Goal: Task Accomplishment & Management: Manage account settings

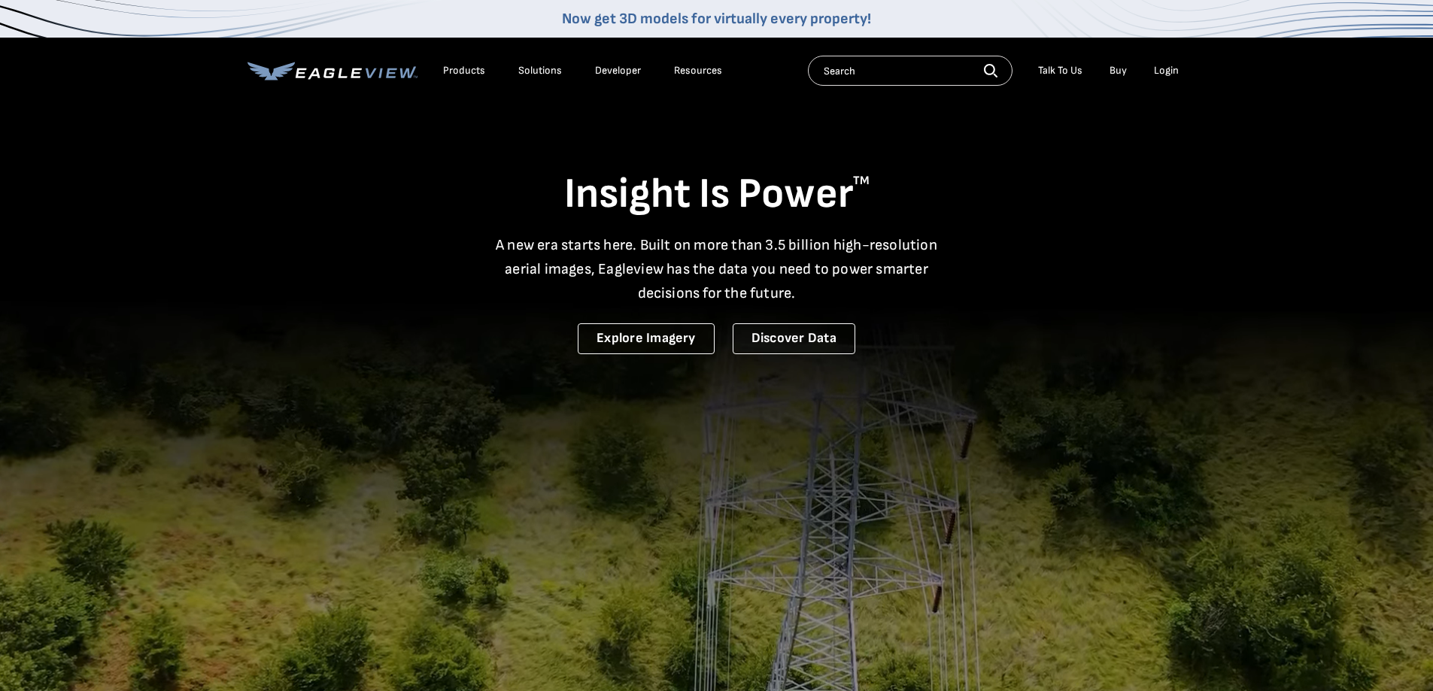
click at [1170, 72] on div "Login" at bounding box center [1166, 71] width 25 height 14
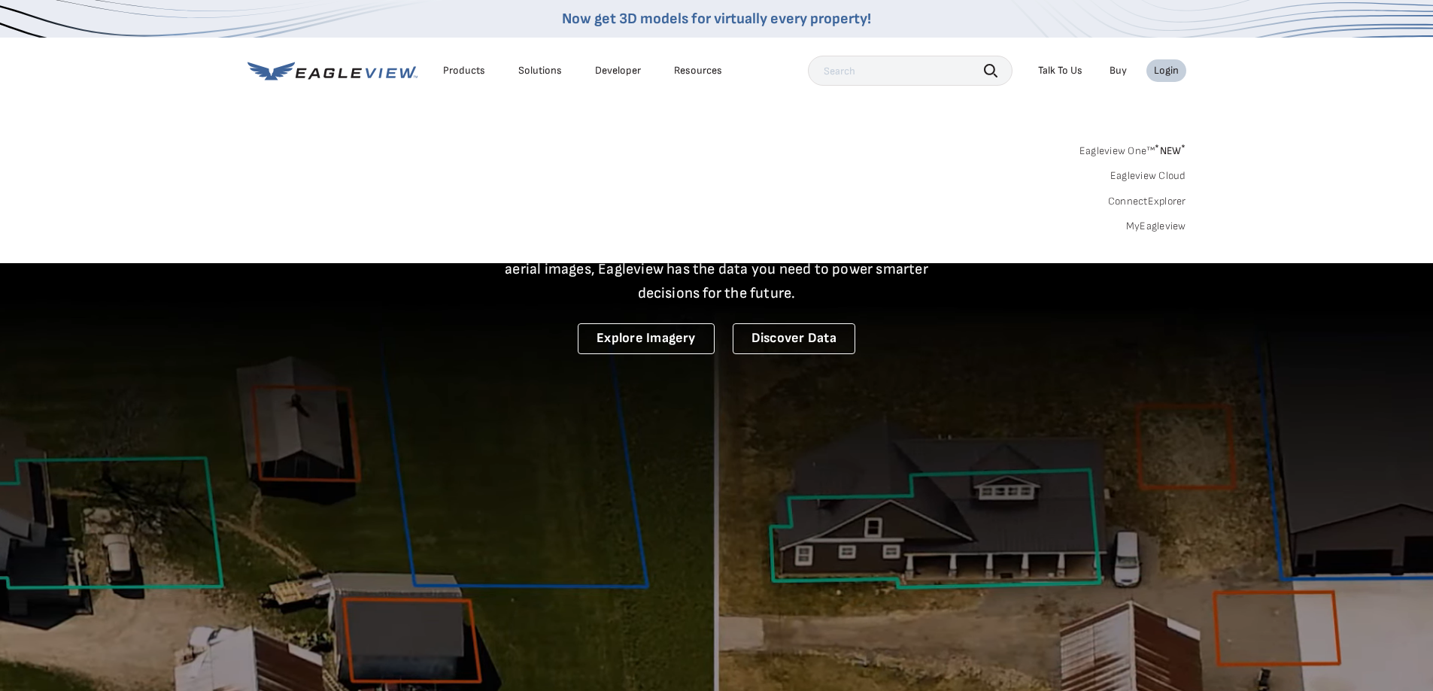
click at [1169, 227] on link "MyEagleview" at bounding box center [1156, 227] width 60 height 14
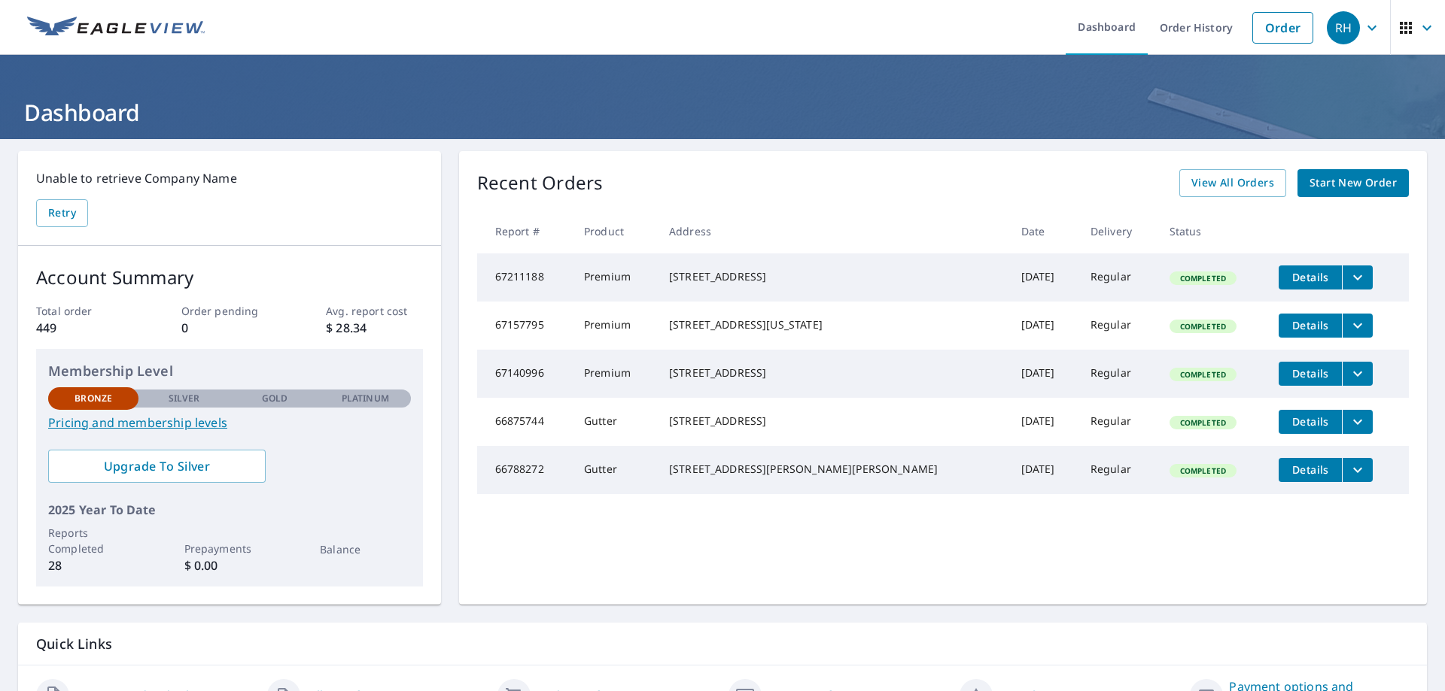
scroll to position [75, 0]
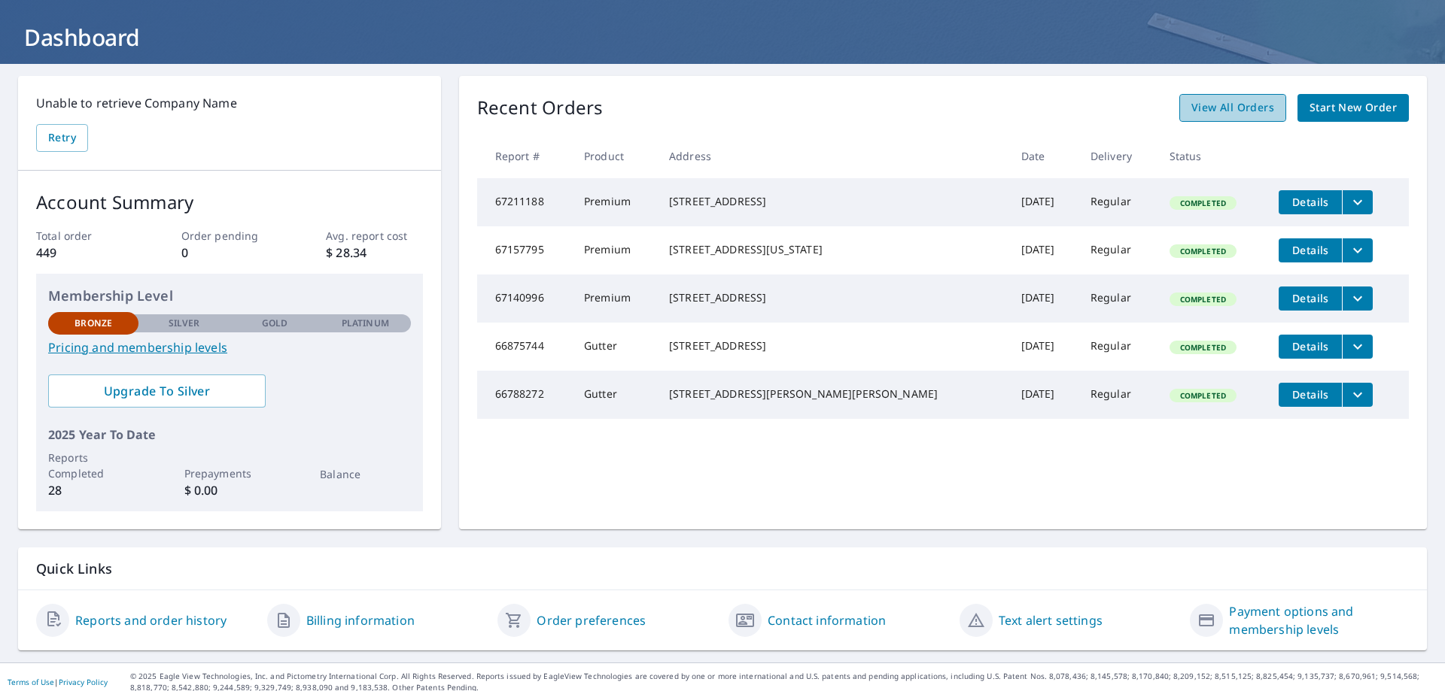
click at [1239, 107] on span "View All Orders" at bounding box center [1232, 108] width 83 height 19
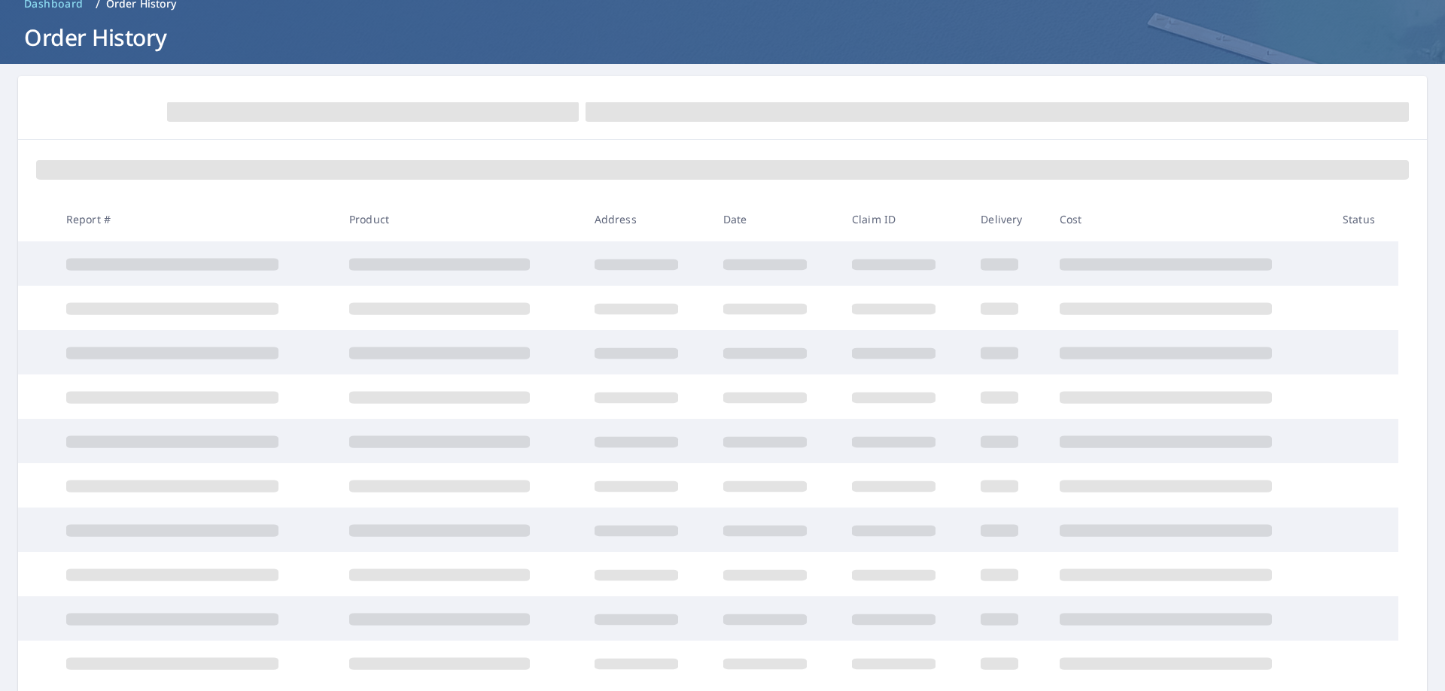
scroll to position [150, 0]
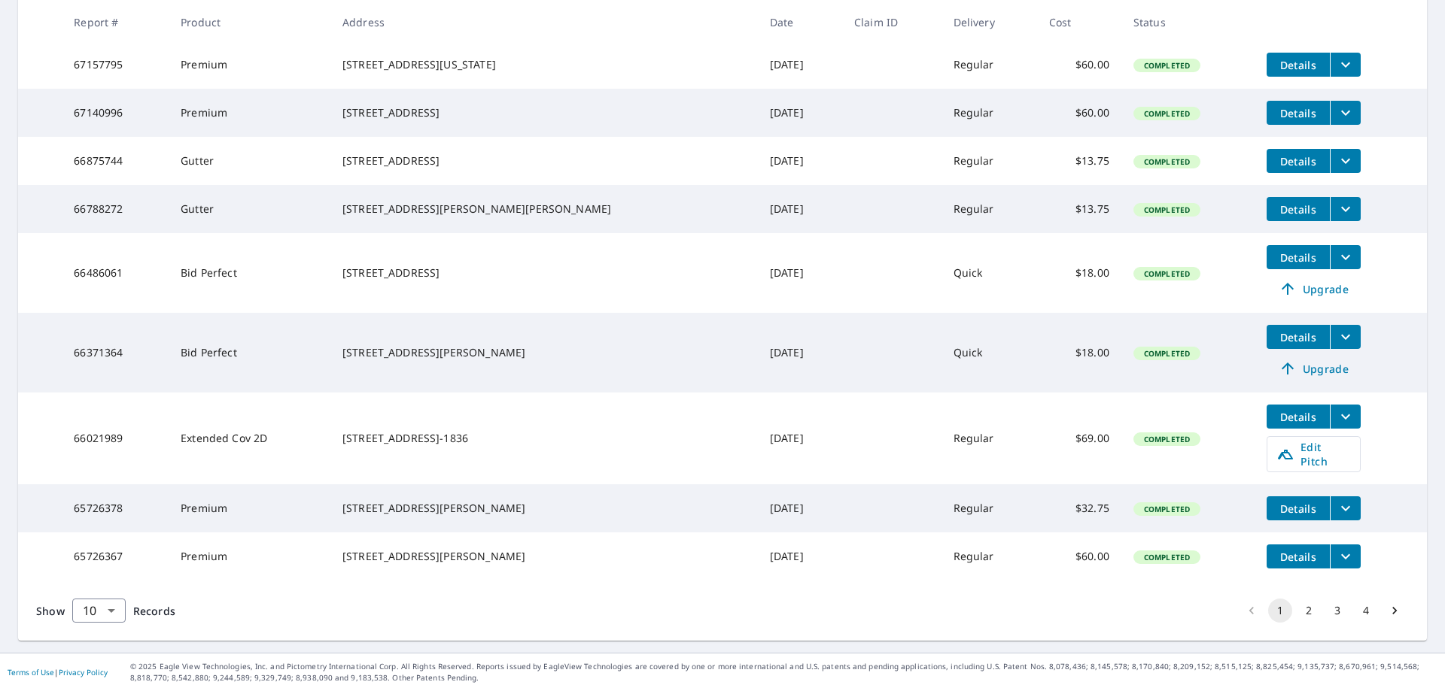
scroll to position [383, 0]
click at [1300, 610] on button "2" at bounding box center [1308, 611] width 24 height 24
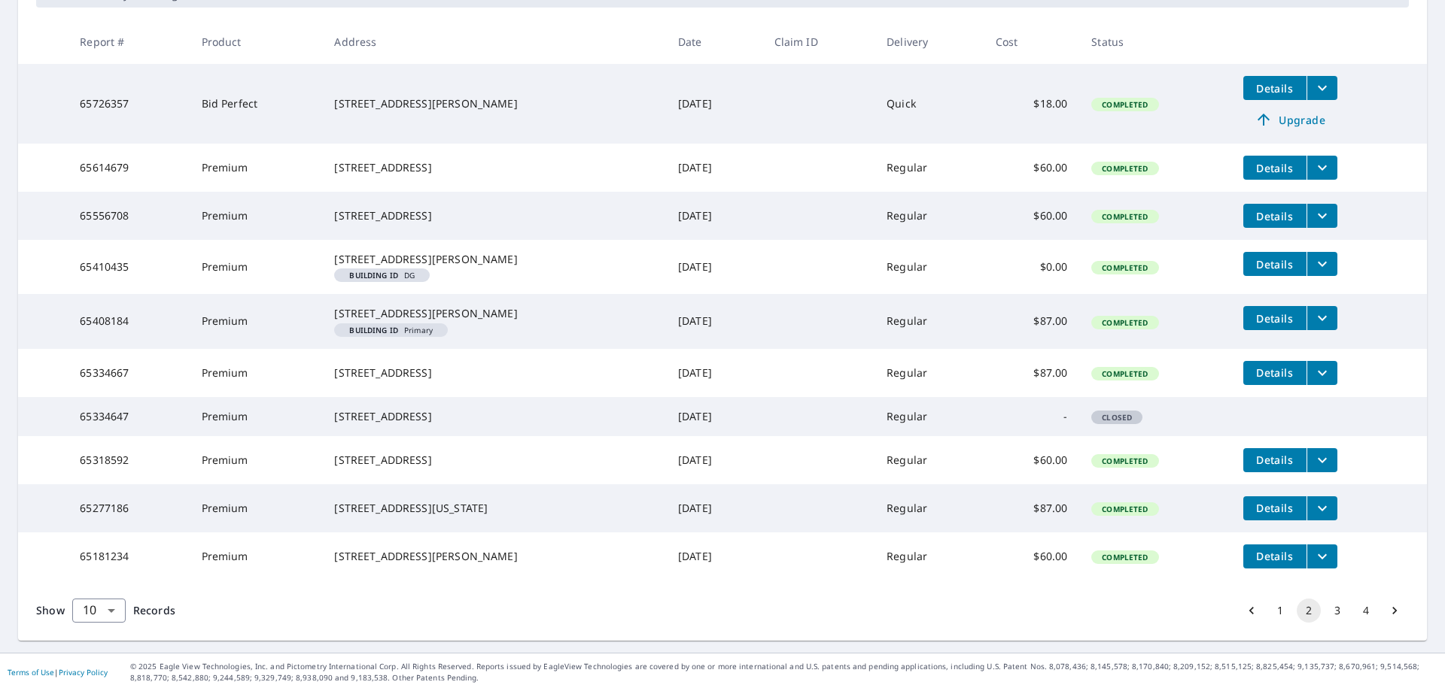
scroll to position [49, 0]
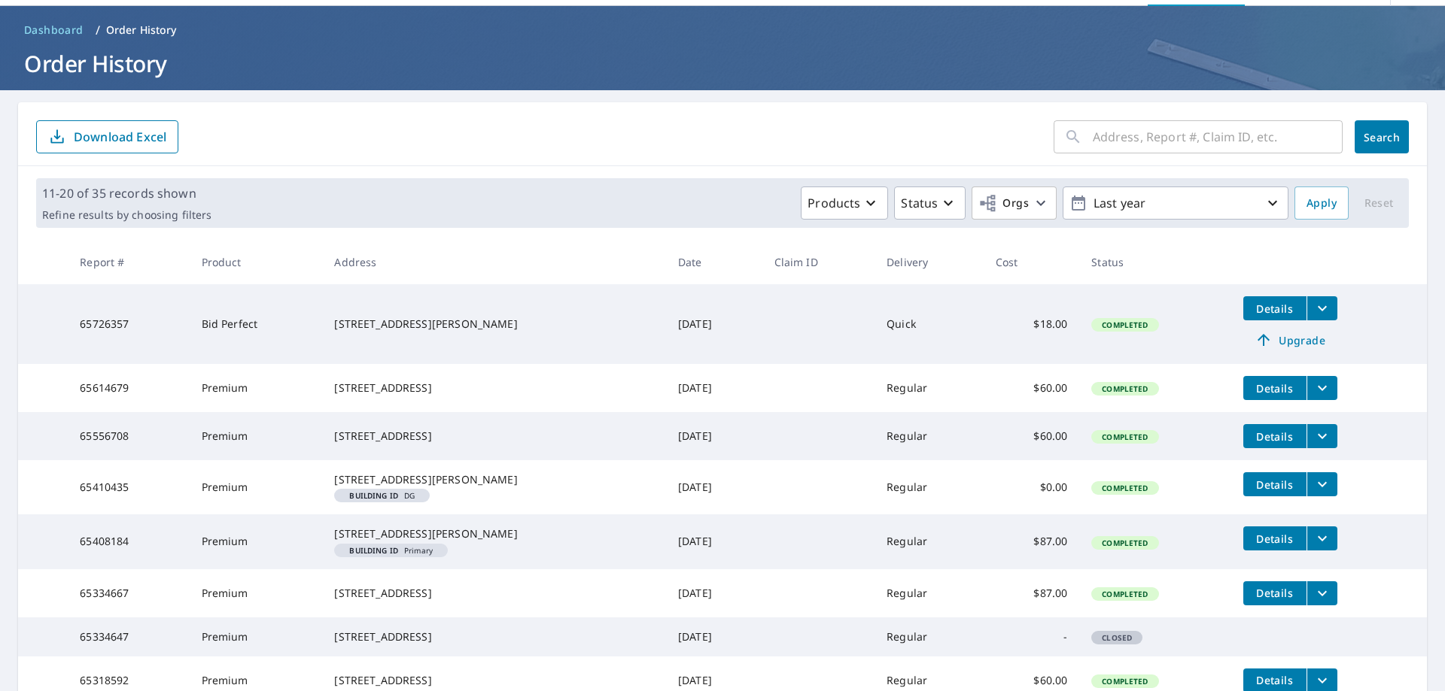
click at [1079, 138] on div "​" at bounding box center [1197, 136] width 289 height 33
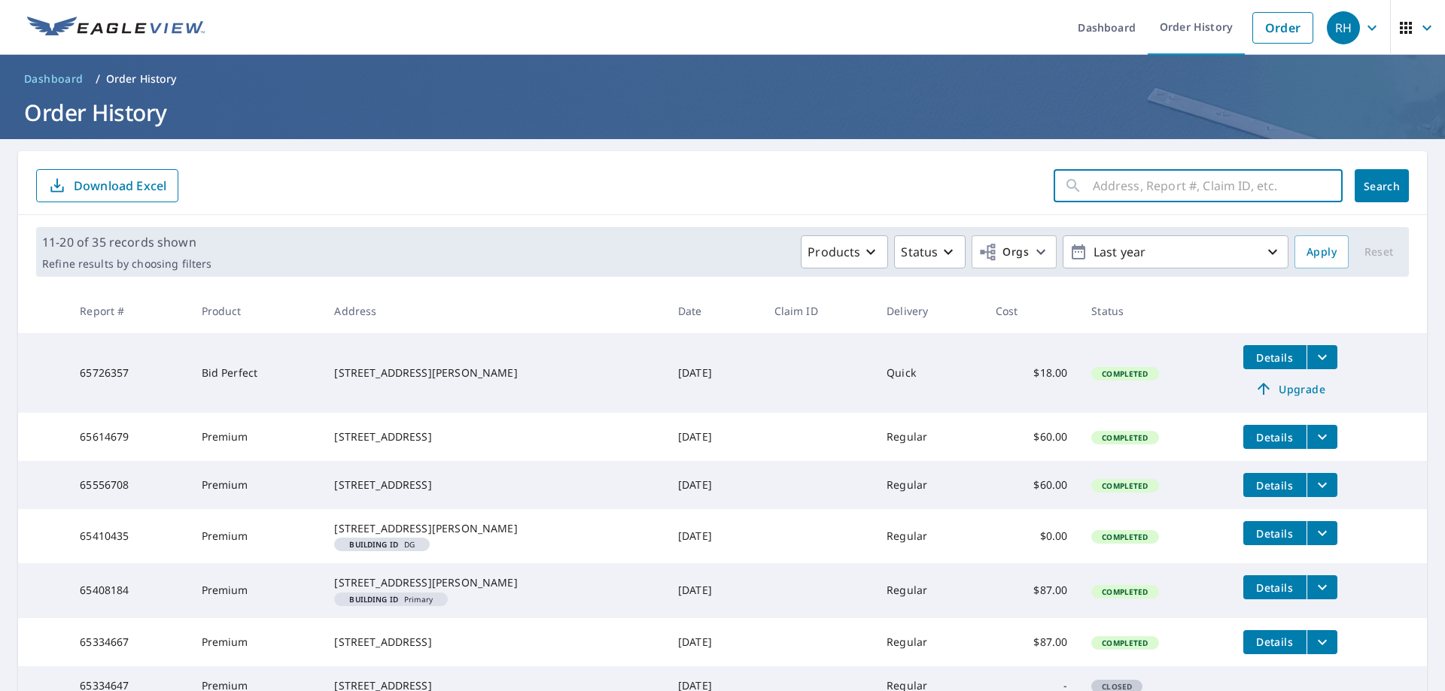
click at [1093, 187] on input "text" at bounding box center [1218, 186] width 250 height 42
type input "455 blue ridge Rd"
click at [1372, 188] on span "Search" at bounding box center [1381, 186] width 30 height 14
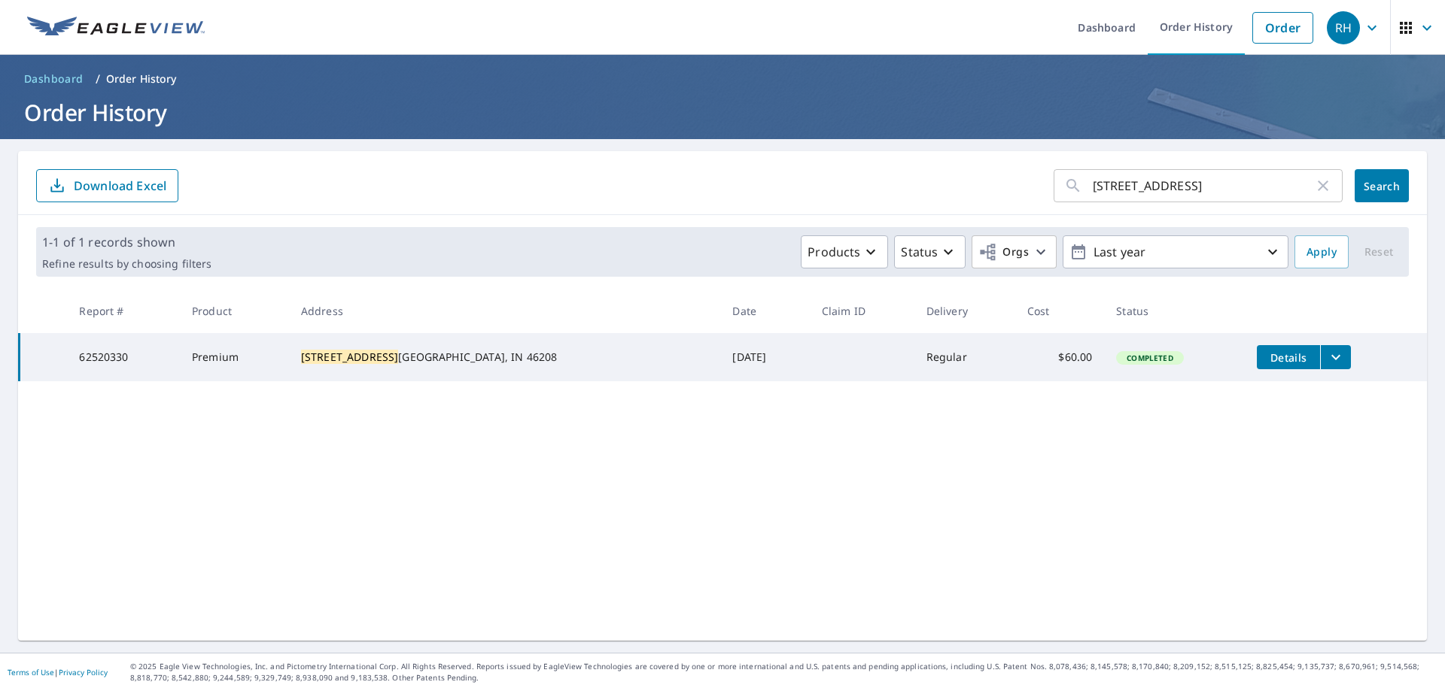
click at [1266, 356] on span "Details" at bounding box center [1288, 358] width 45 height 14
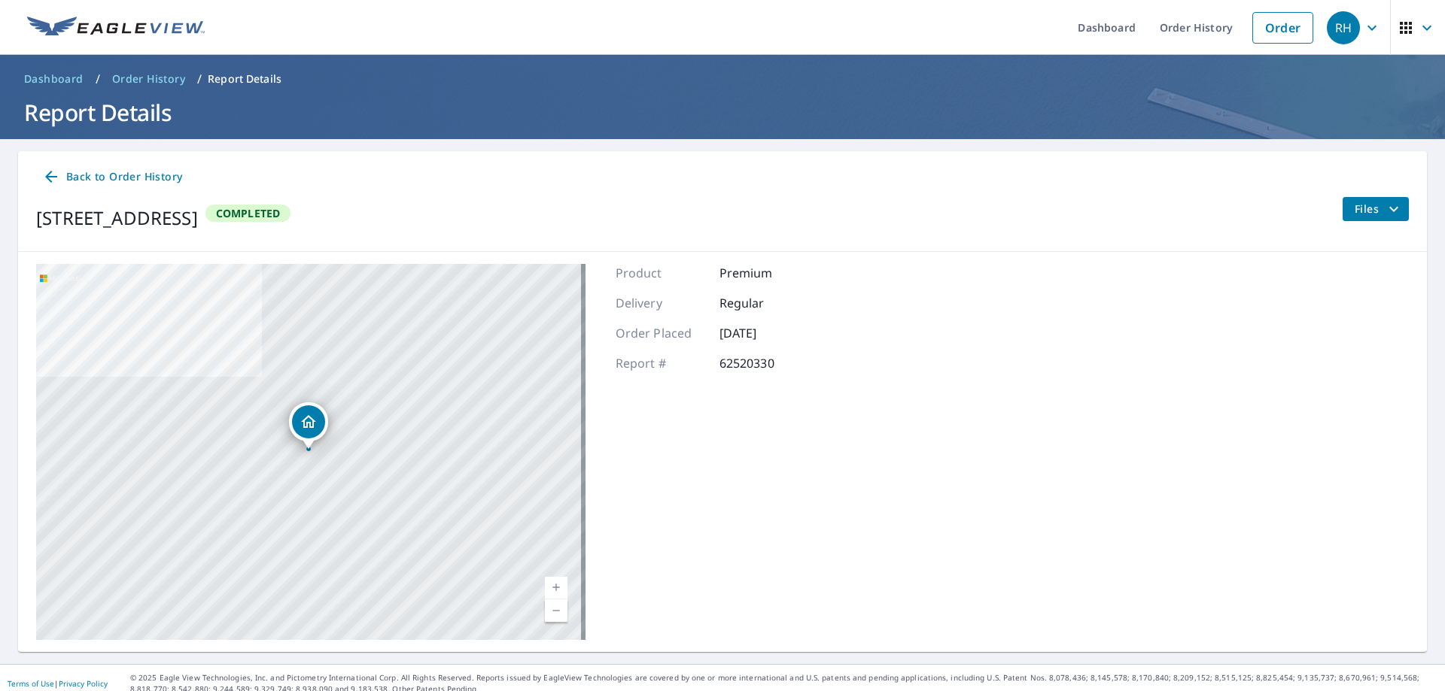
scroll to position [11, 0]
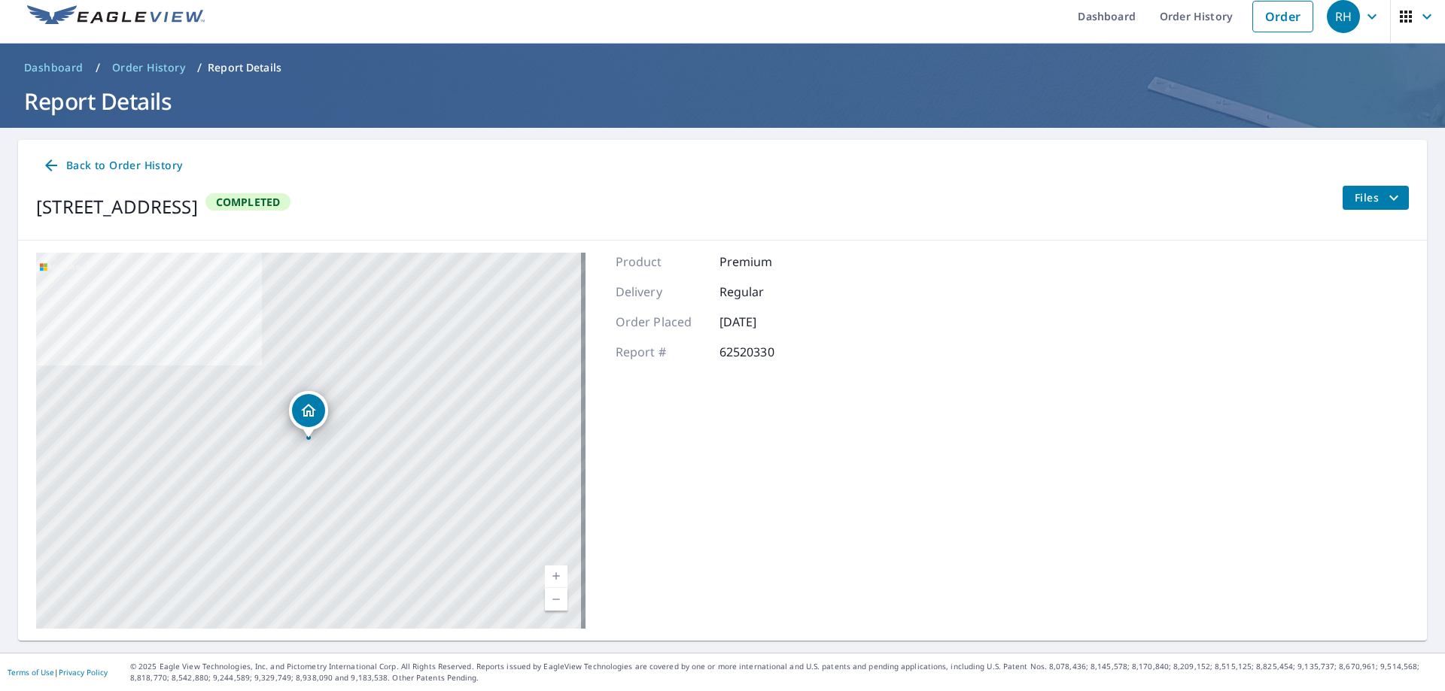
click at [1388, 198] on icon "filesDropdownBtn-62520330" at bounding box center [1393, 198] width 18 height 18
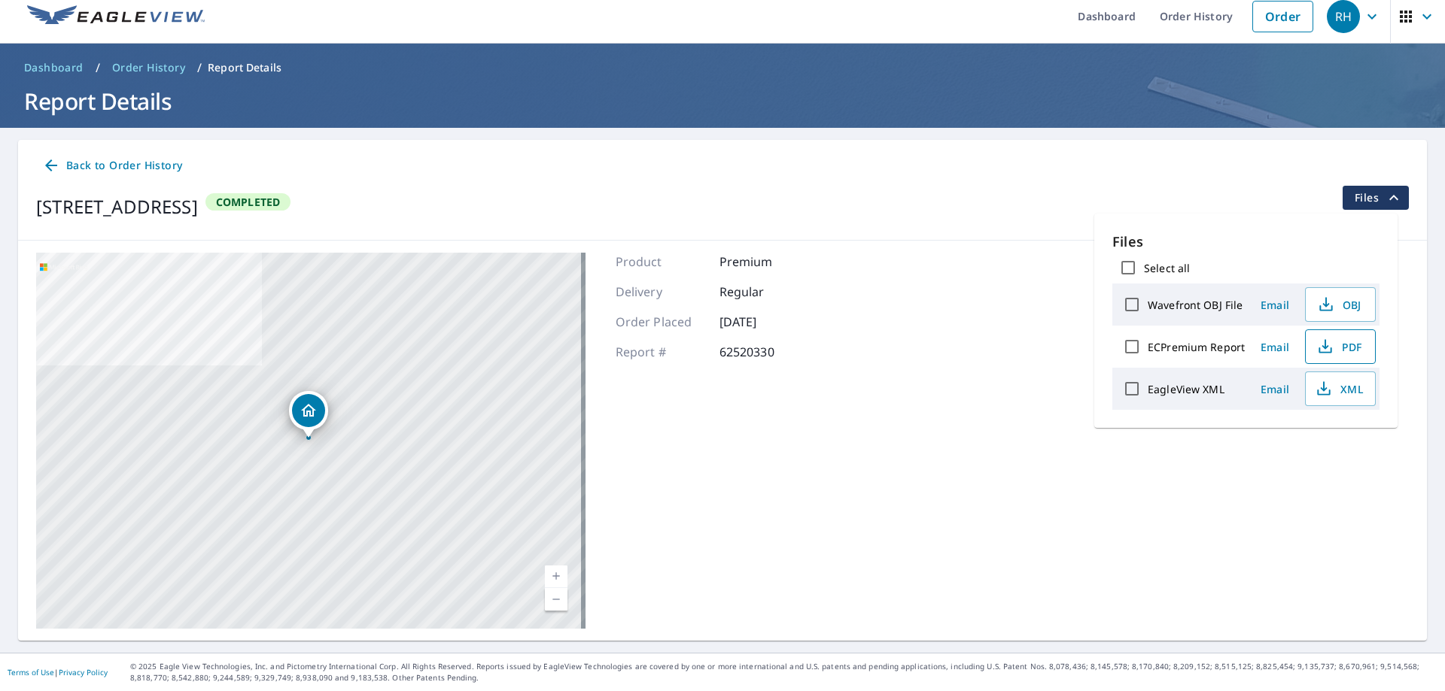
click at [1344, 349] on span "PDF" at bounding box center [1339, 347] width 48 height 18
